Goal: Task Accomplishment & Management: Use online tool/utility

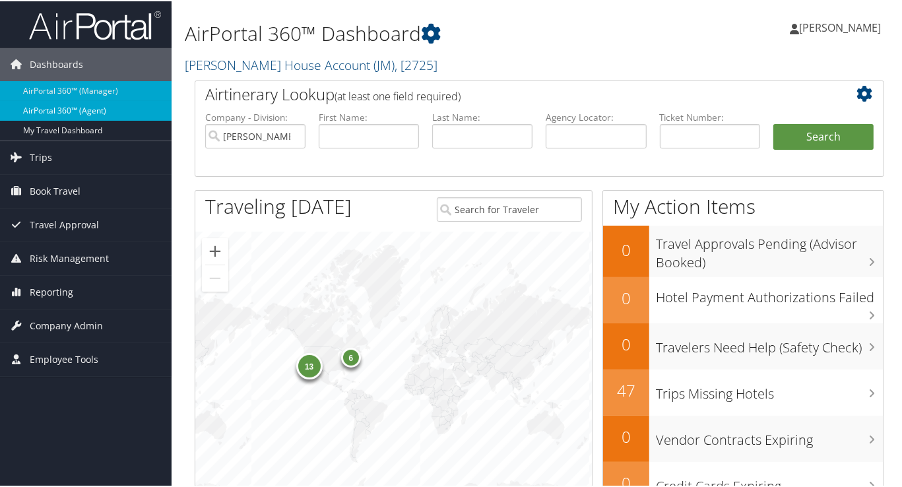
click at [98, 110] on link "AirPortal 360™ (Agent)" at bounding box center [86, 110] width 172 height 20
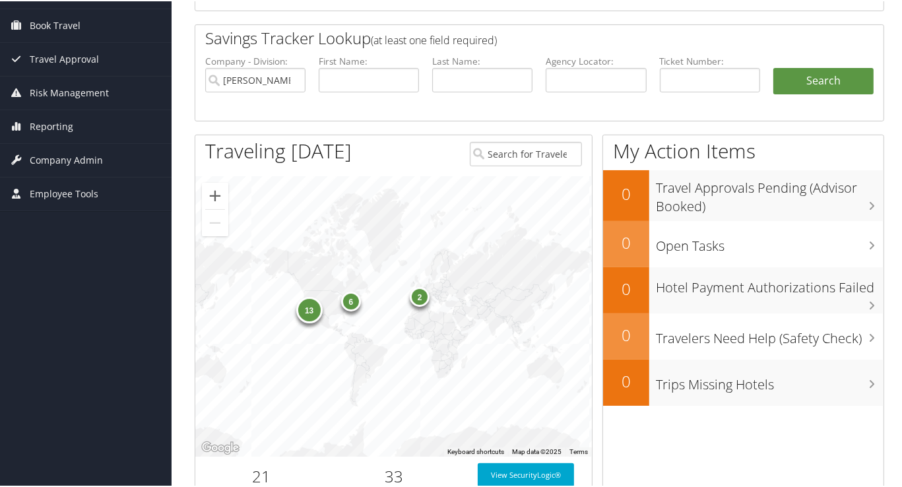
scroll to position [166, 0]
click at [420, 292] on div "2" at bounding box center [420, 295] width 20 height 20
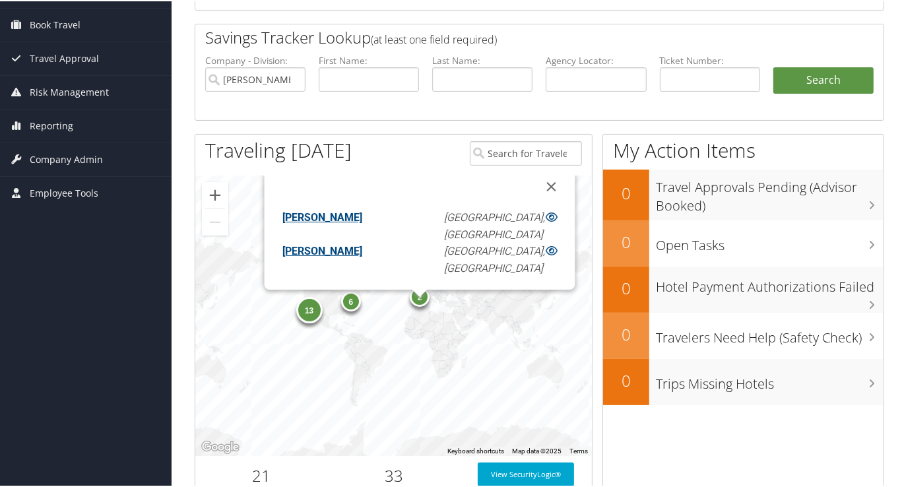
click at [350, 306] on div "6" at bounding box center [351, 300] width 20 height 20
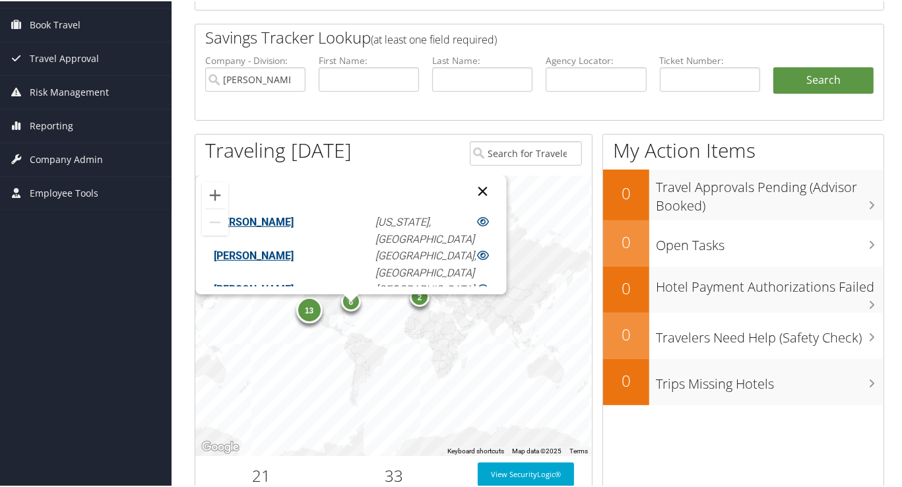
click at [466, 185] on button "Close" at bounding box center [482, 190] width 32 height 32
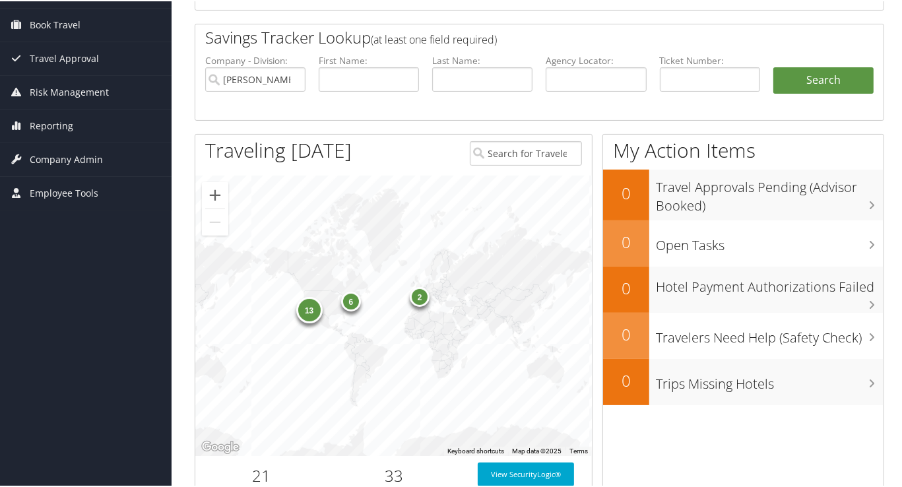
click at [308, 310] on div "13" at bounding box center [309, 309] width 26 height 26
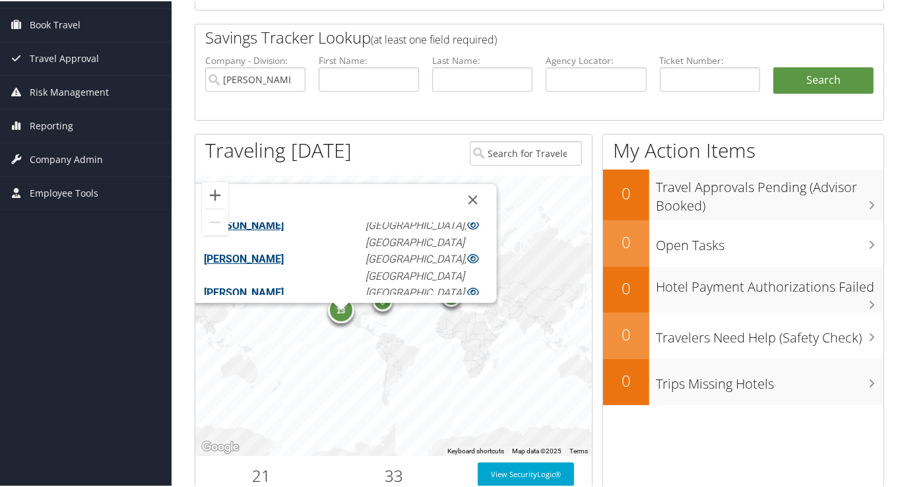
scroll to position [210, 0]
click at [457, 194] on button "Close" at bounding box center [473, 199] width 32 height 32
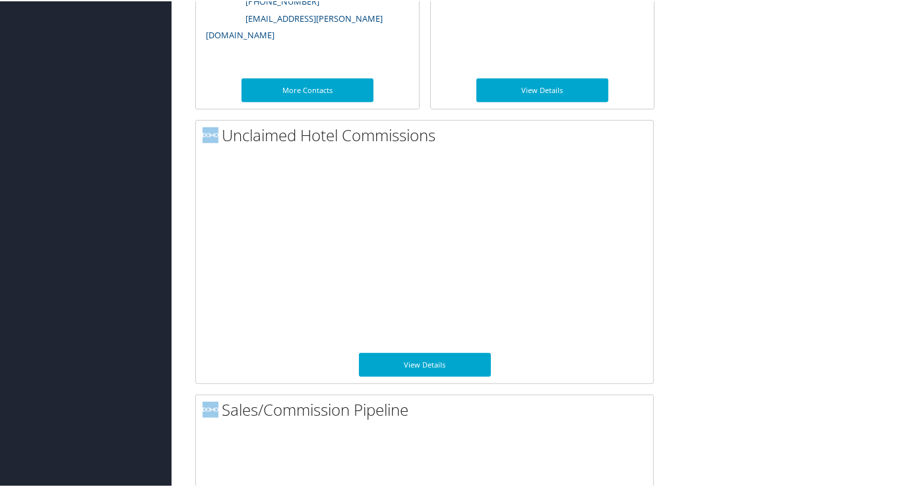
scroll to position [856, 0]
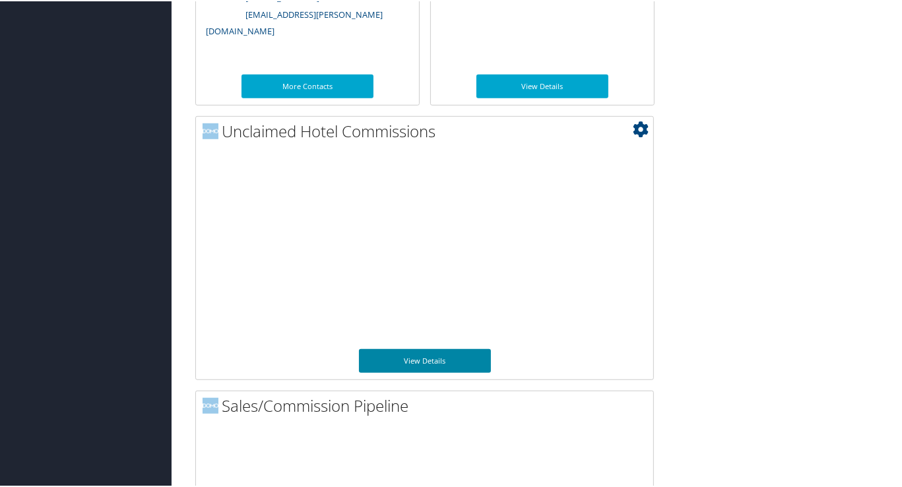
click at [425, 359] on link "View Details" at bounding box center [425, 360] width 132 height 24
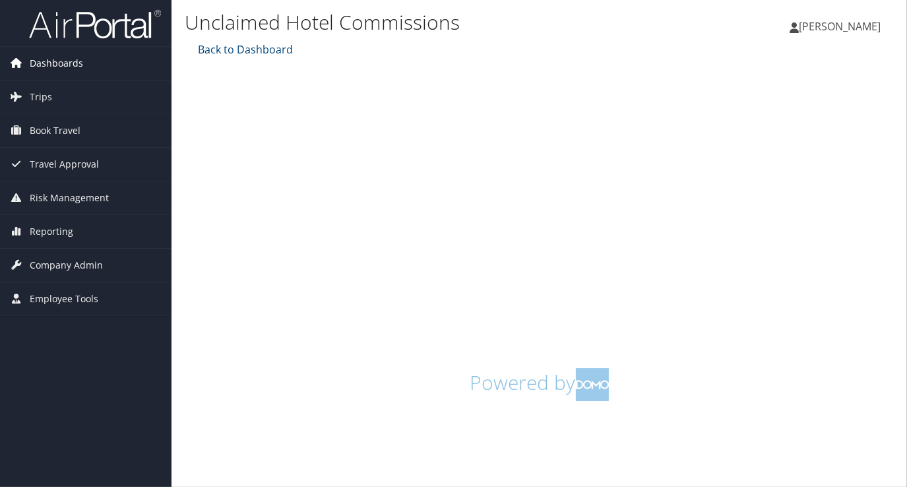
click at [48, 59] on span "Dashboards" at bounding box center [56, 63] width 53 height 33
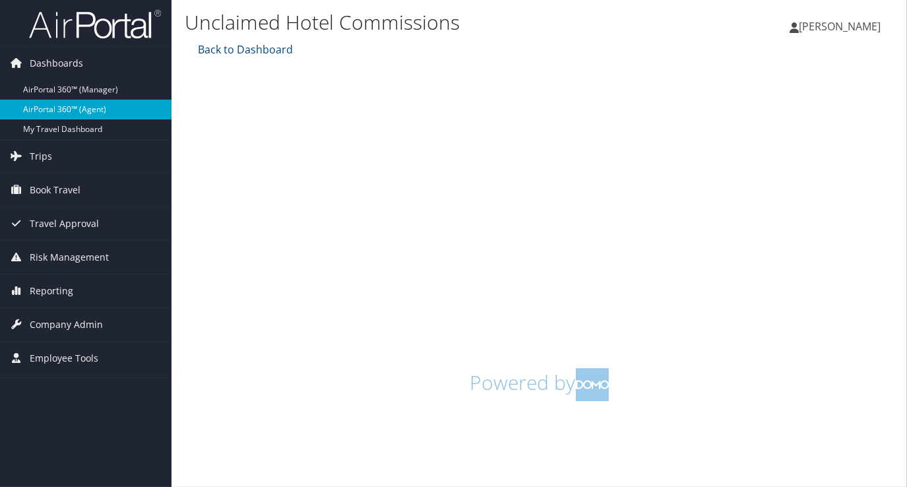
click at [67, 106] on link "AirPortal 360™ (Agent)" at bounding box center [86, 110] width 172 height 20
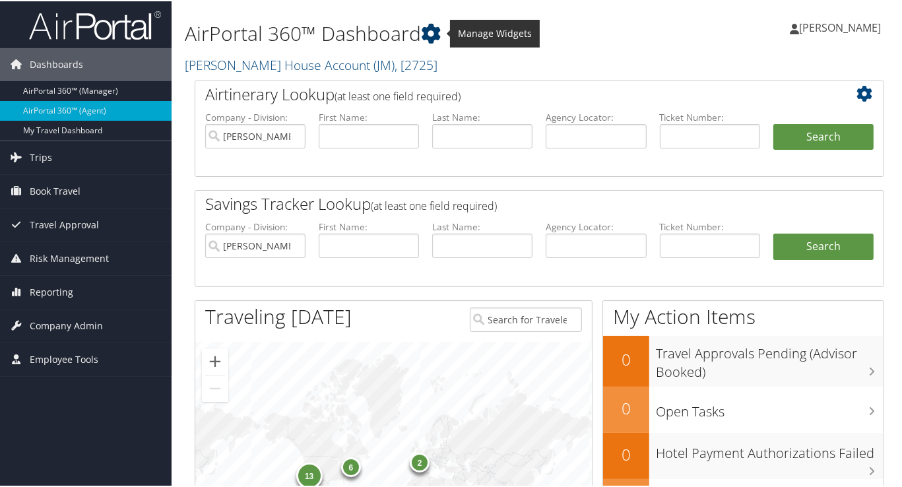
click at [436, 30] on icon at bounding box center [431, 32] width 20 height 20
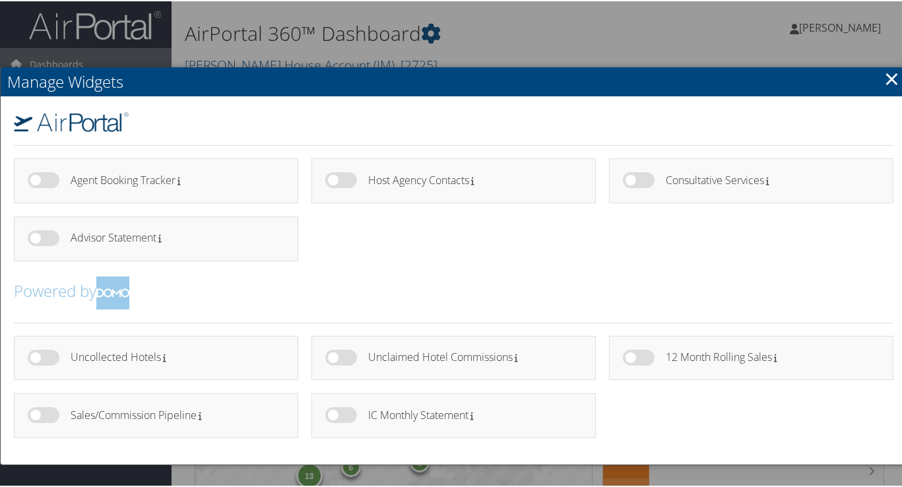
click at [36, 355] on label at bounding box center [44, 356] width 32 height 16
click at [36, 355] on input "checkbox" at bounding box center [38, 358] width 9 height 9
click at [187, 354] on h4 "Uncollected Hotels" at bounding box center [173, 355] width 204 height 11
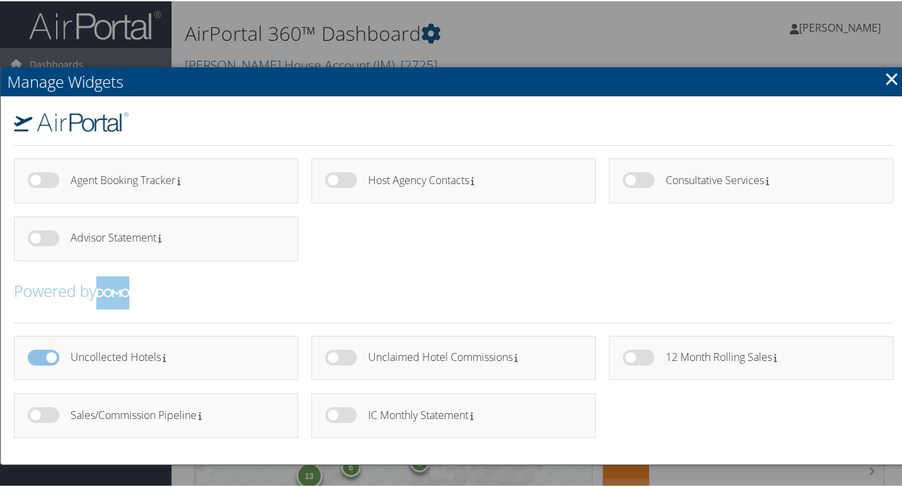
click at [187, 354] on h4 "Uncollected Hotels" at bounding box center [173, 355] width 204 height 11
click at [55, 351] on label at bounding box center [44, 356] width 32 height 16
click at [43, 354] on input "checkbox" at bounding box center [38, 358] width 9 height 9
checkbox input "false"
click at [33, 351] on label at bounding box center [44, 356] width 32 height 16
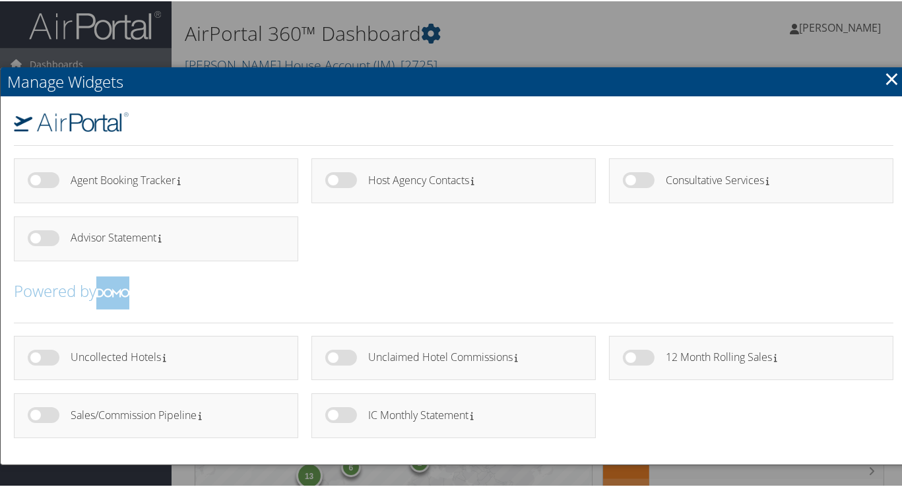
click at [36, 351] on label at bounding box center [44, 356] width 32 height 16
click at [38, 353] on label at bounding box center [44, 356] width 32 height 16
drag, startPoint x: 38, startPoint y: 353, endPoint x: 67, endPoint y: 352, distance: 29.7
click at [67, 352] on div at bounding box center [49, 363] width 43 height 31
click at [36, 355] on label at bounding box center [44, 356] width 32 height 16
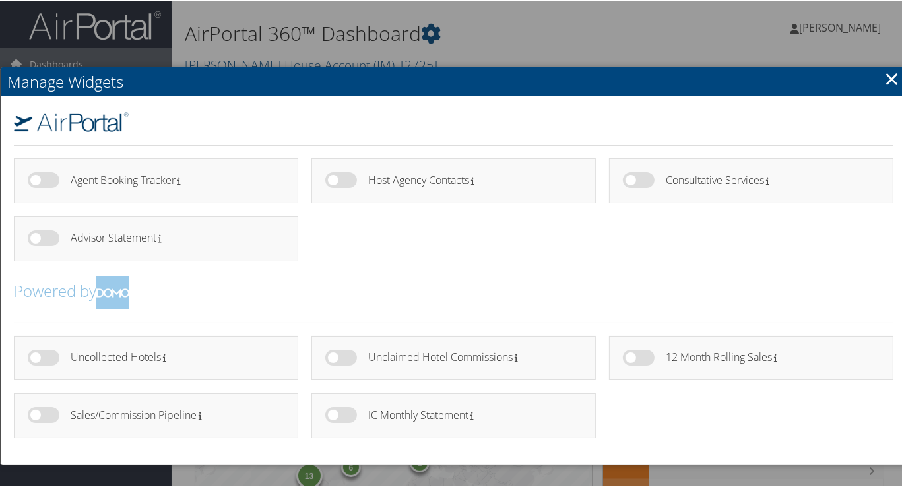
click at [36, 355] on label at bounding box center [44, 356] width 32 height 16
click at [212, 354] on h4 "Uncollected Hotels" at bounding box center [173, 355] width 204 height 11
click at [36, 354] on label at bounding box center [44, 356] width 32 height 16
click at [261, 346] on div "Uncollected Hotels" at bounding box center [156, 357] width 284 height 45
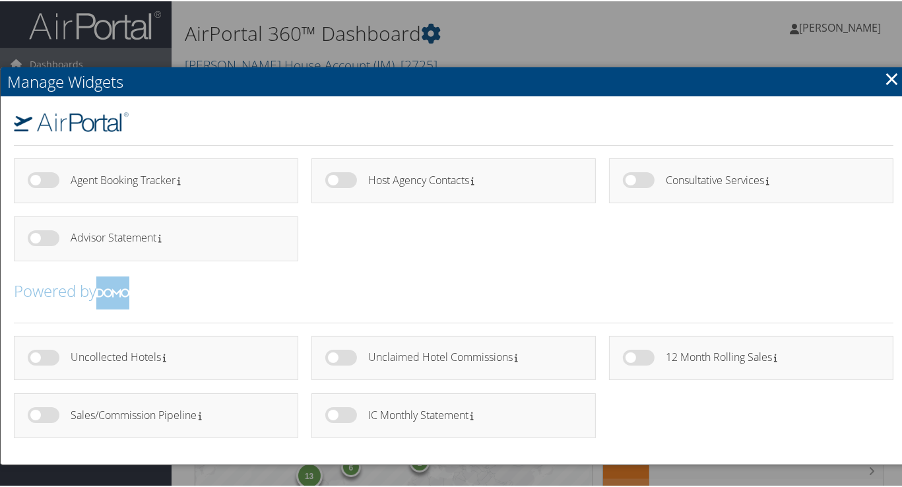
click at [261, 346] on div "Uncollected Hotels" at bounding box center [156, 357] width 284 height 45
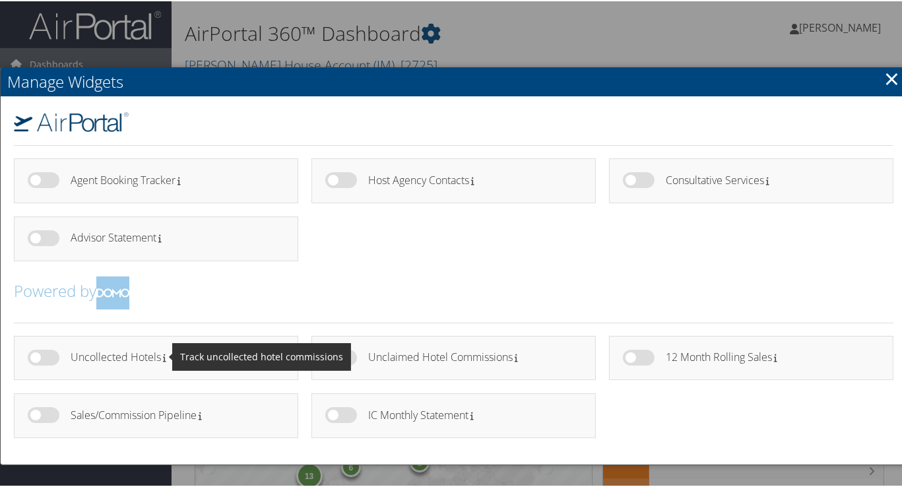
click at [165, 356] on icon at bounding box center [164, 357] width 3 height 9
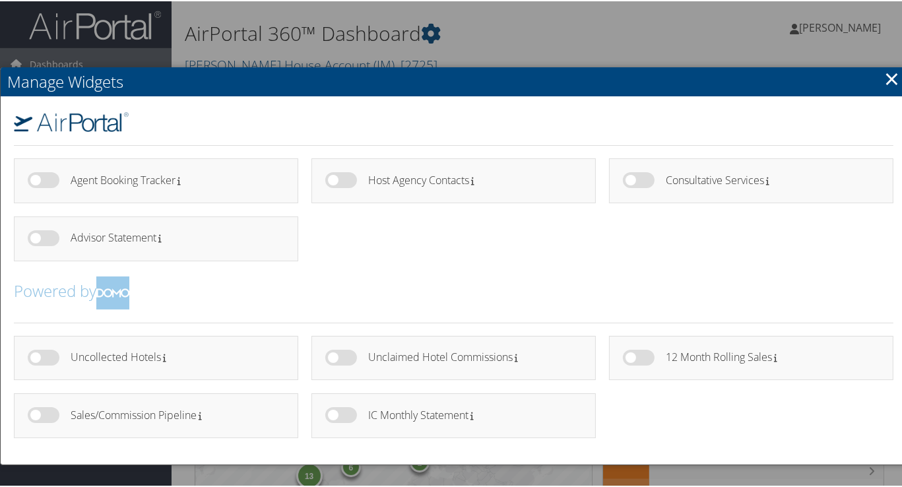
click at [189, 352] on h4 "Uncollected Hotels" at bounding box center [173, 355] width 204 height 11
click at [151, 355] on h4 "Uncollected Hotels" at bounding box center [173, 355] width 204 height 11
click at [160, 356] on h4 "Uncollected Hotels" at bounding box center [173, 355] width 204 height 11
click at [41, 357] on label at bounding box center [44, 356] width 32 height 16
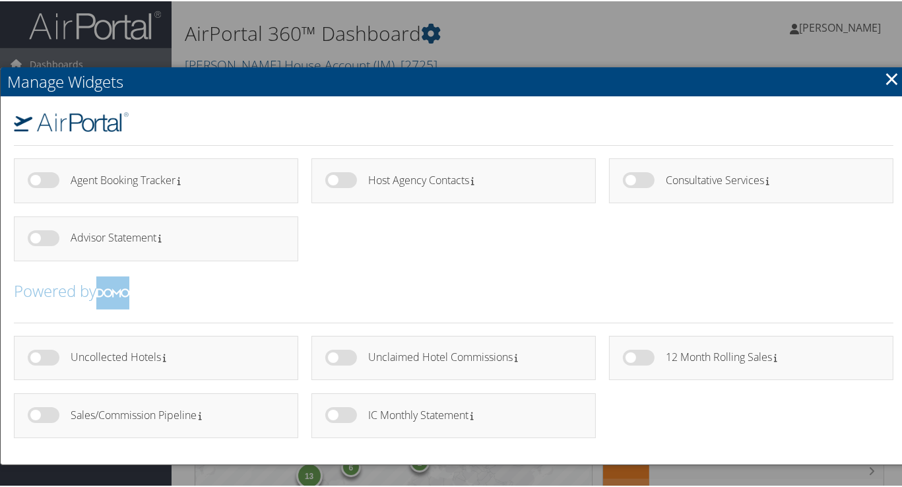
click at [41, 357] on label at bounding box center [44, 356] width 32 height 16
click at [37, 352] on label at bounding box center [44, 356] width 32 height 16
click at [227, 361] on div "Uncollected Hotels" at bounding box center [178, 358] width 214 height 20
click at [262, 350] on h4 "Uncollected Hotels" at bounding box center [173, 355] width 204 height 11
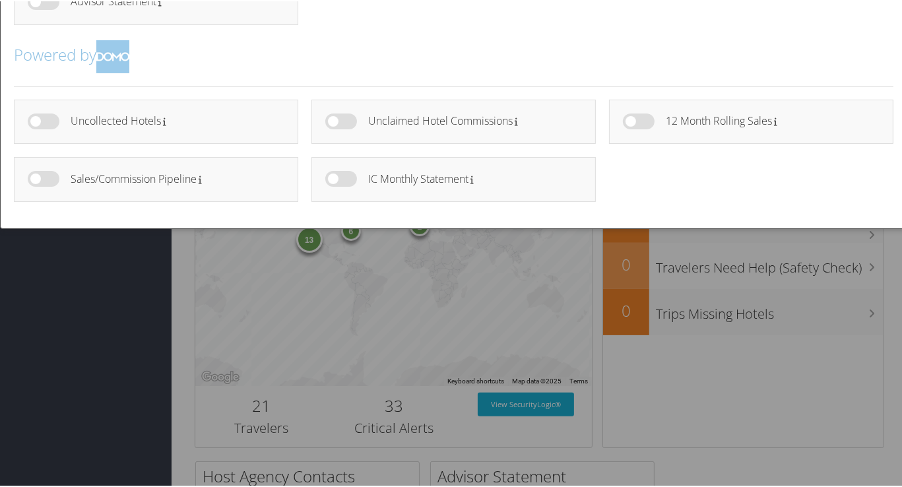
scroll to position [237, 0]
click at [166, 113] on h4 "Uncollected Hotels" at bounding box center [173, 118] width 204 height 11
click at [39, 115] on label at bounding box center [44, 120] width 32 height 16
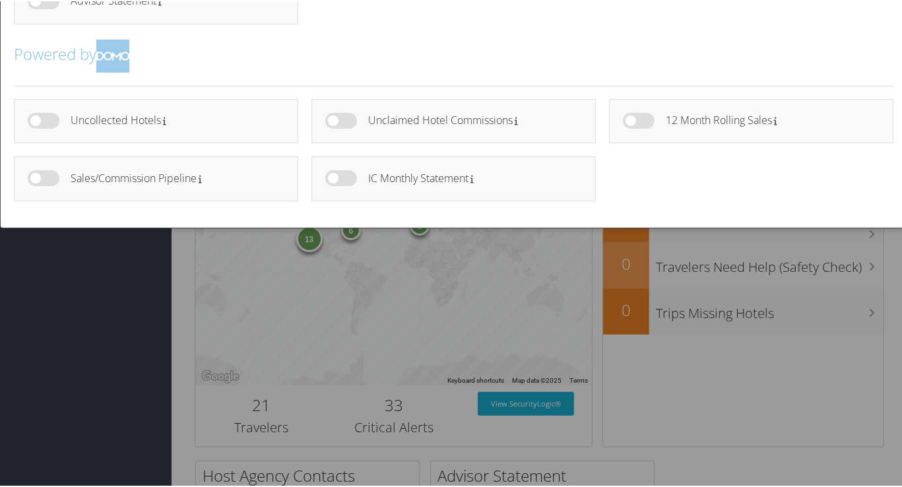
drag, startPoint x: 32, startPoint y: 115, endPoint x: 140, endPoint y: 117, distance: 107.6
click at [106, 117] on div "Uncollected Hotels" at bounding box center [156, 120] width 284 height 45
click at [214, 125] on div "Uncollected Hotels" at bounding box center [178, 122] width 214 height 20
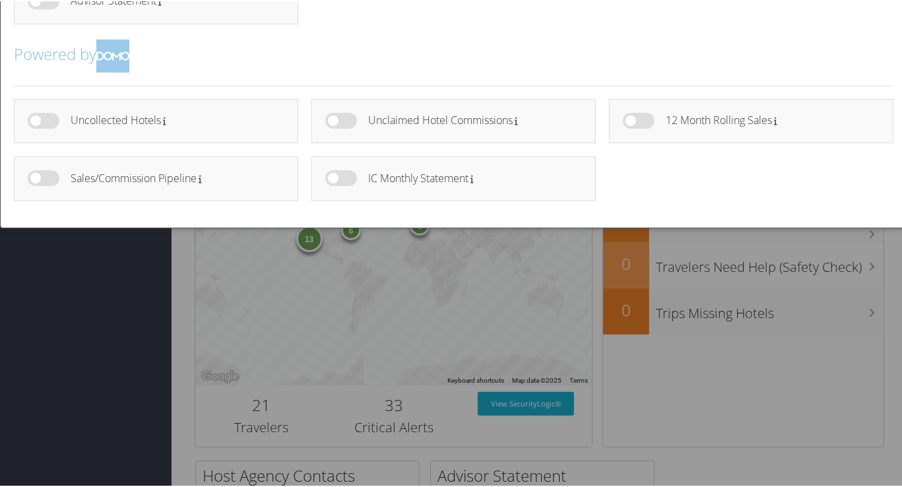
drag, startPoint x: 214, startPoint y: 125, endPoint x: 144, endPoint y: 119, distance: 70.2
click at [144, 119] on h4 "Uncollected Hotels" at bounding box center [173, 118] width 204 height 11
click at [143, 119] on h4 "Uncollected Hotels" at bounding box center [173, 118] width 204 height 11
